Goal: Navigation & Orientation: Find specific page/section

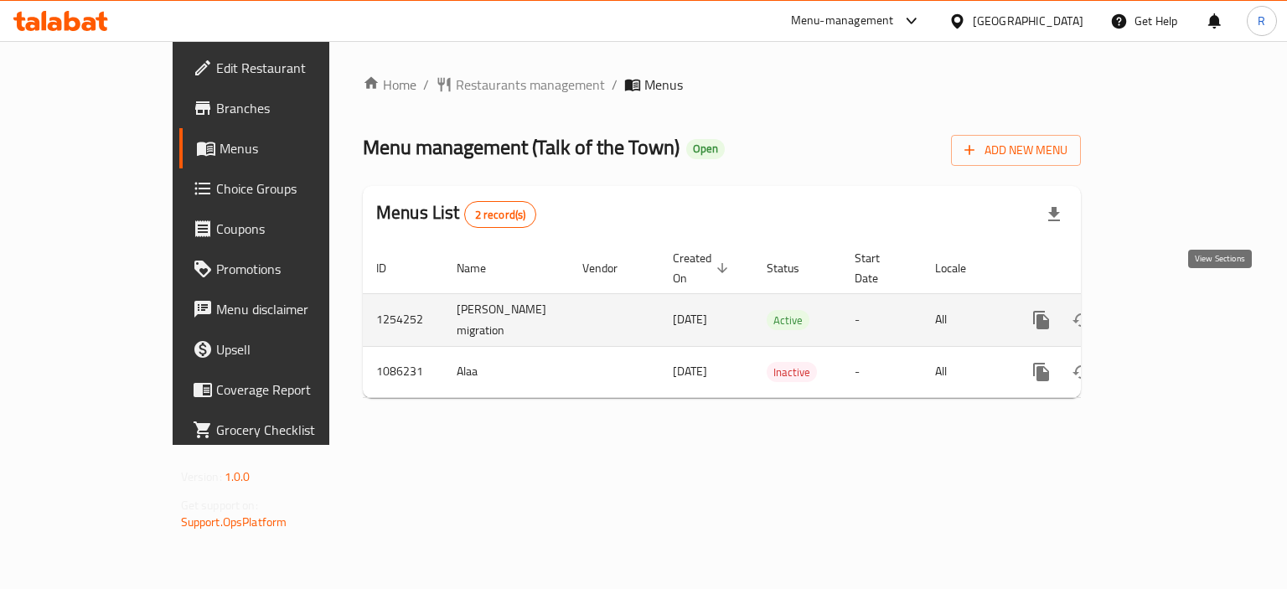
click at [1172, 310] on icon "enhanced table" at bounding box center [1162, 320] width 20 height 20
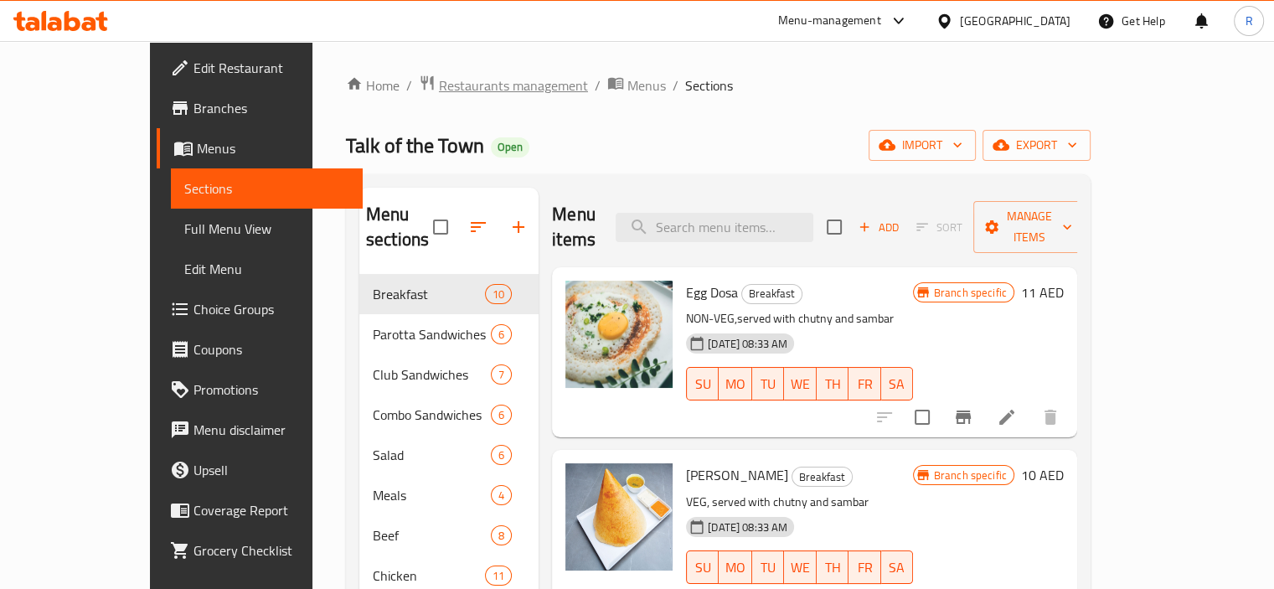
click at [439, 79] on span "Restaurants management" at bounding box center [513, 85] width 149 height 20
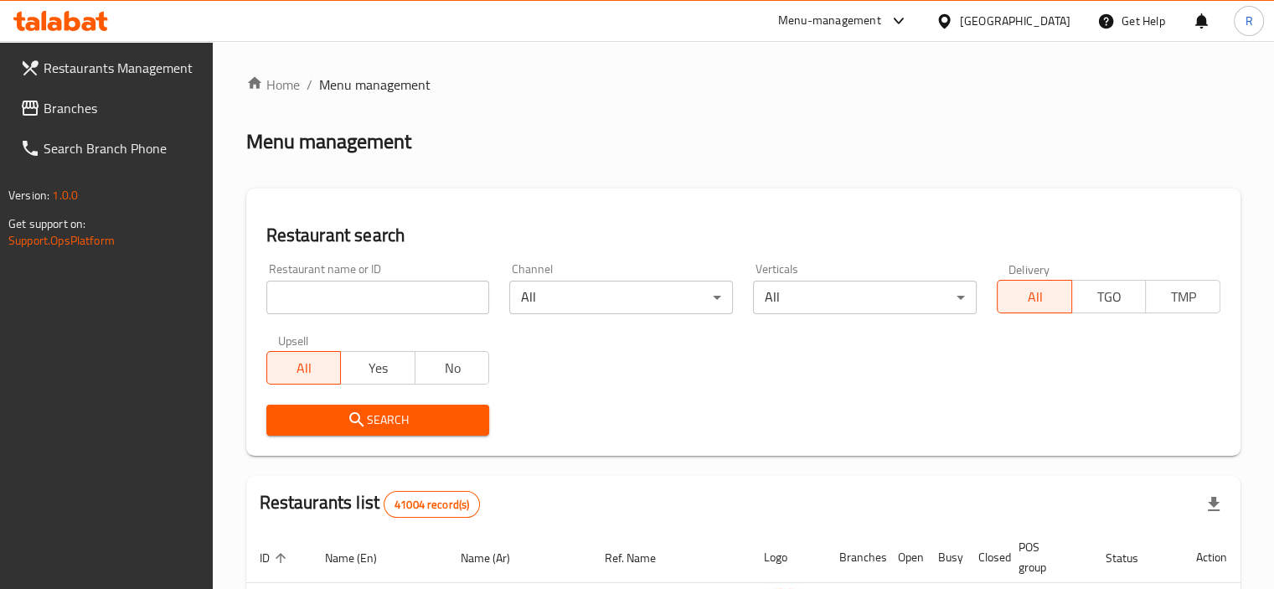
click at [386, 292] on input "search" at bounding box center [378, 298] width 224 height 34
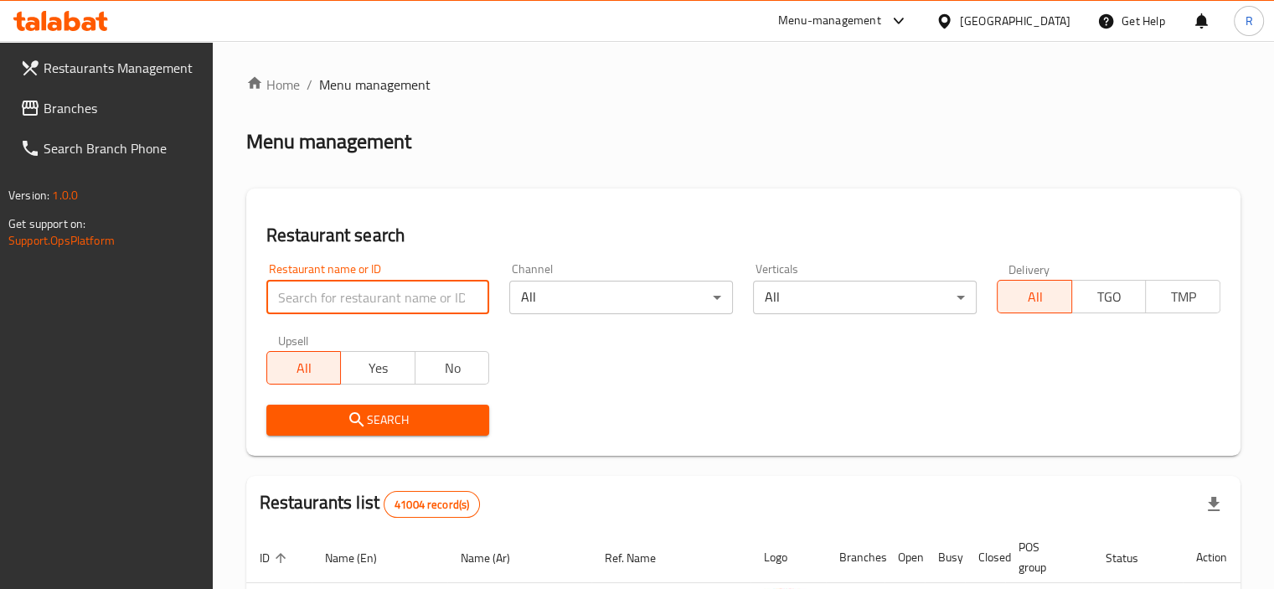
paste input "694385"
type input "694385"
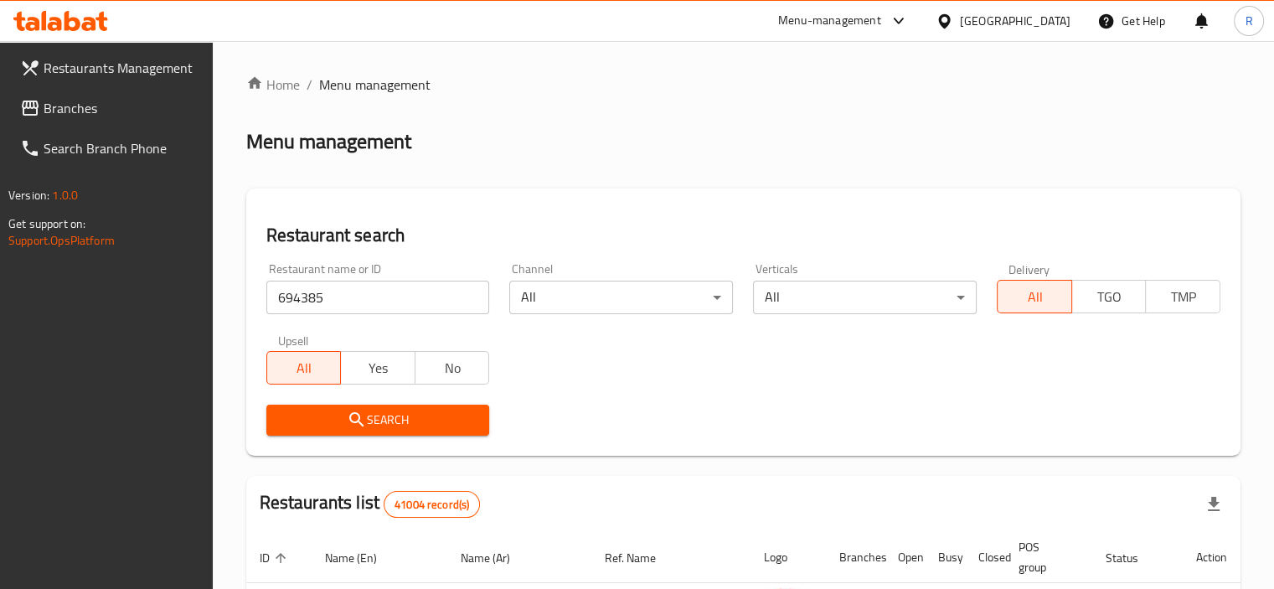
drag, startPoint x: 397, startPoint y: 411, endPoint x: 473, endPoint y: 367, distance: 88.2
click at [397, 412] on span "Search" at bounding box center [378, 420] width 197 height 21
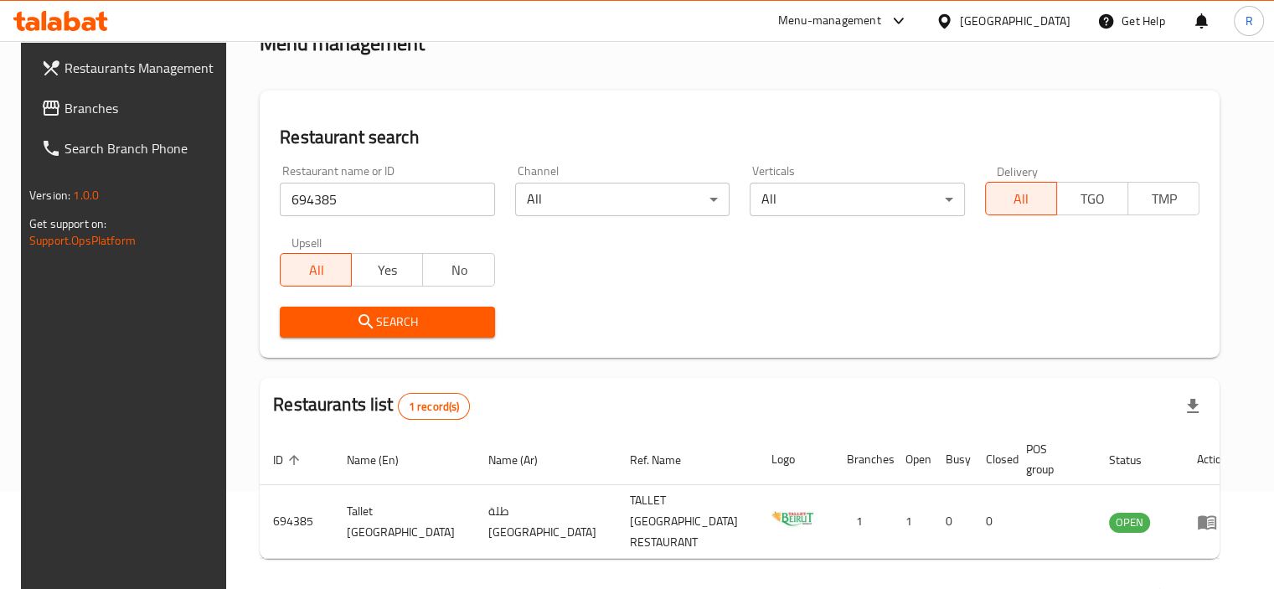
scroll to position [124, 0]
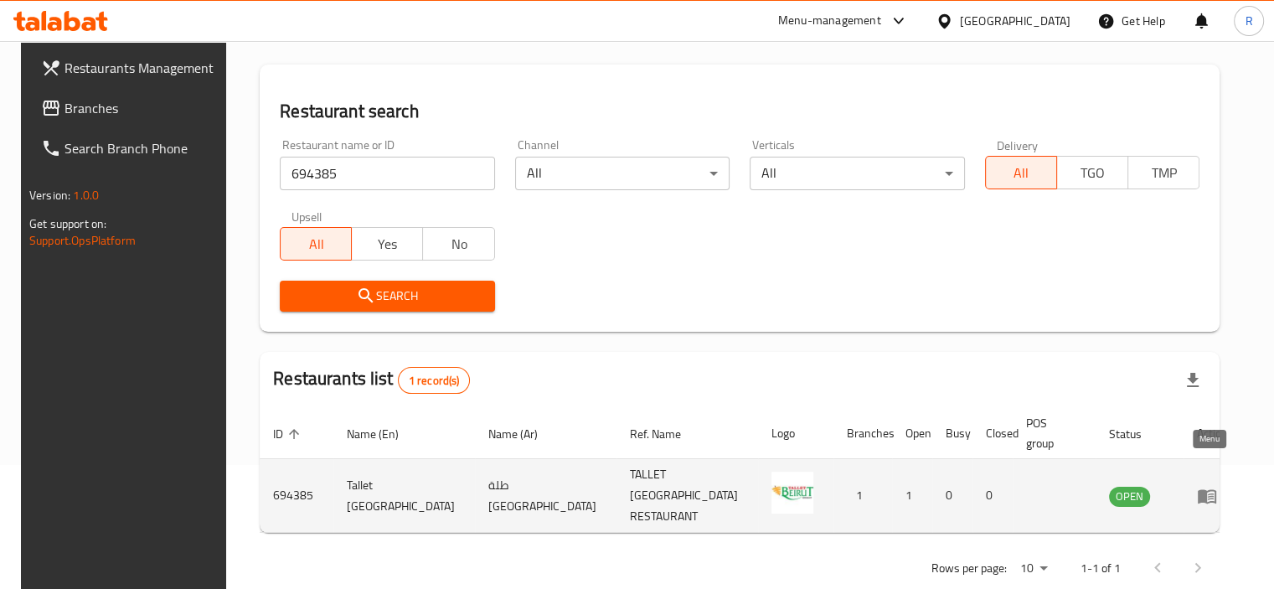
click at [1208, 493] on icon "enhanced table" at bounding box center [1211, 496] width 6 height 7
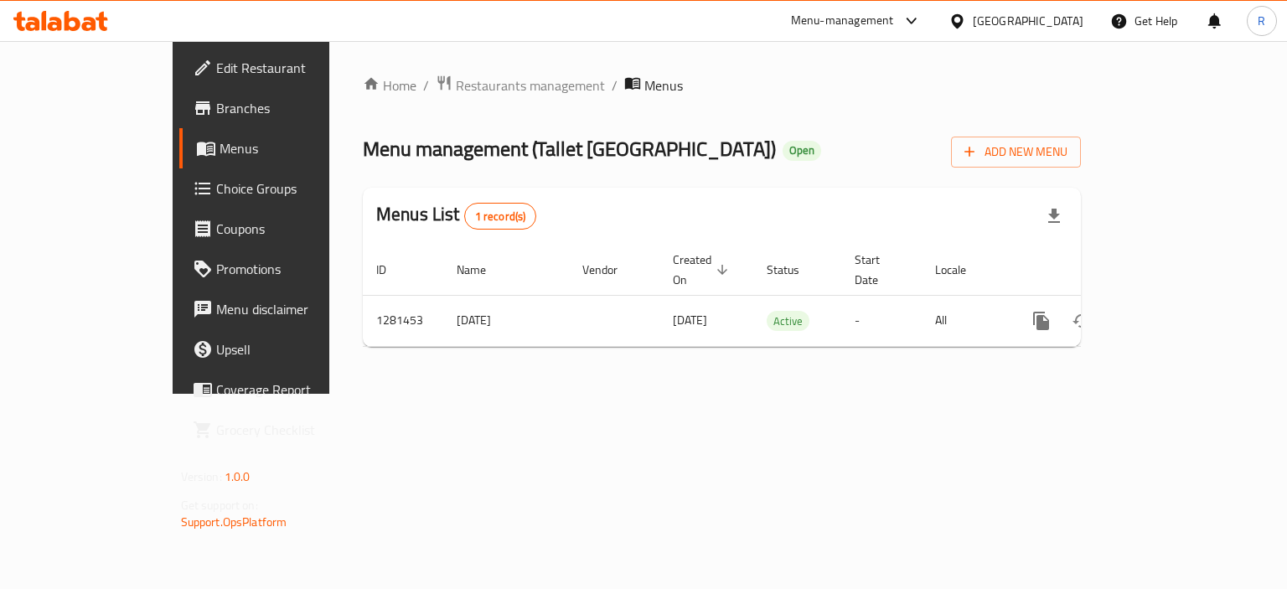
click at [792, 173] on div "Home / Restaurants management / Menus Menu management ( Tallet [GEOGRAPHIC_DATA…" at bounding box center [722, 218] width 718 height 286
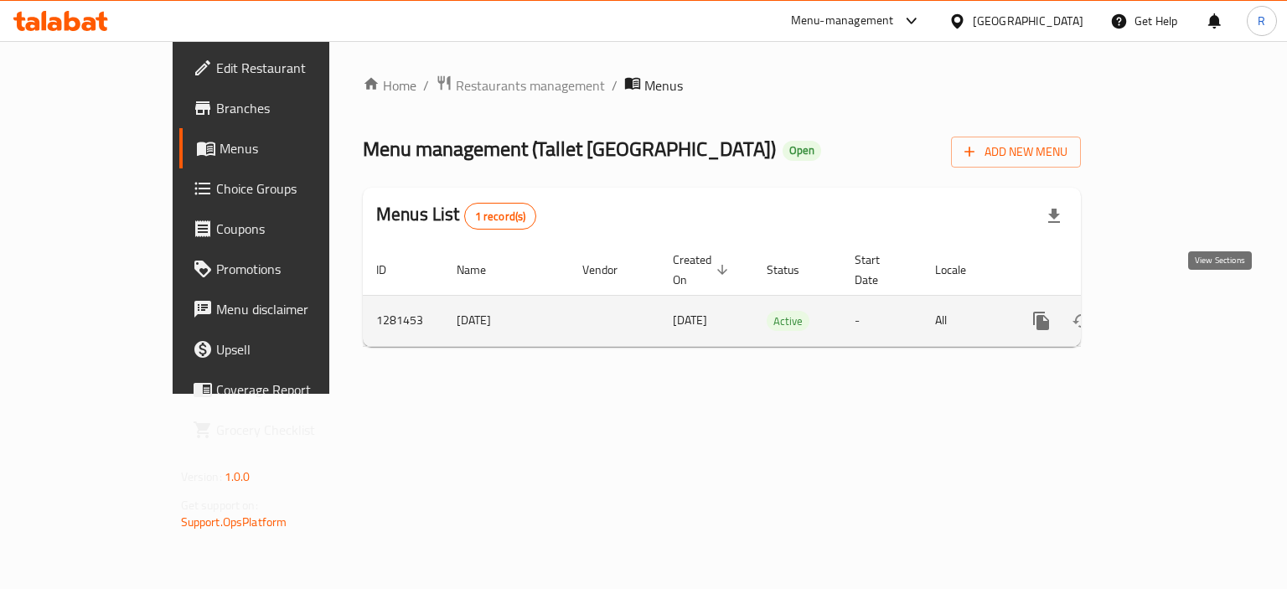
click at [1172, 311] on icon "enhanced table" at bounding box center [1162, 321] width 20 height 20
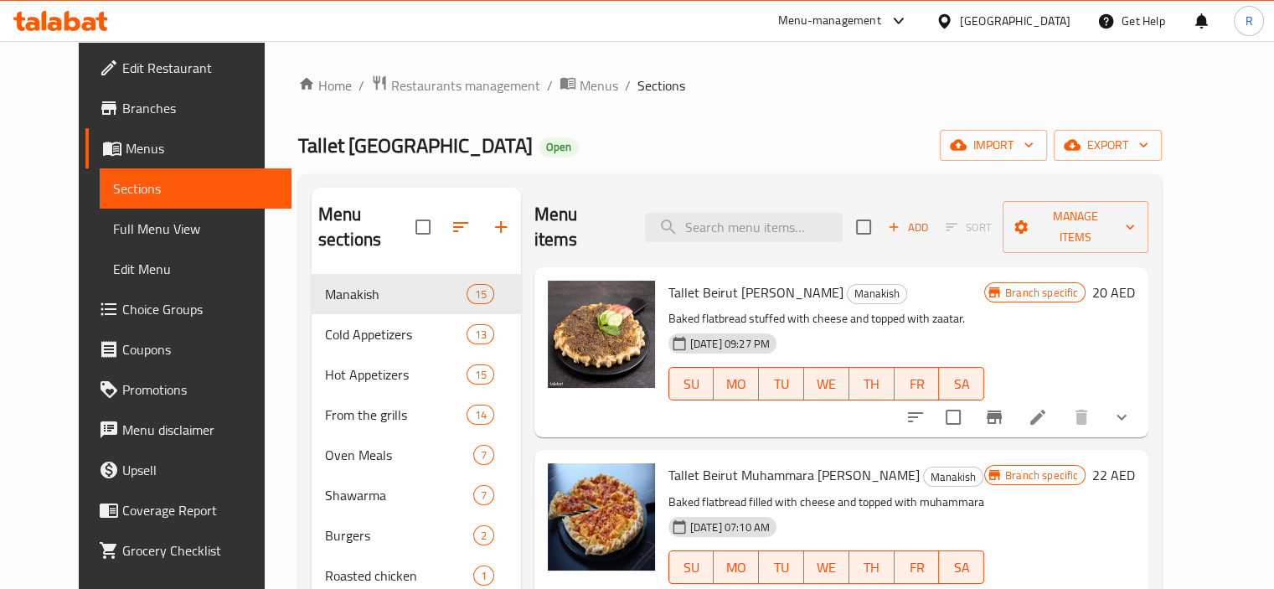
click at [122, 103] on span "Branches" at bounding box center [200, 108] width 156 height 20
